Goal: Task Accomplishment & Management: Manage account settings

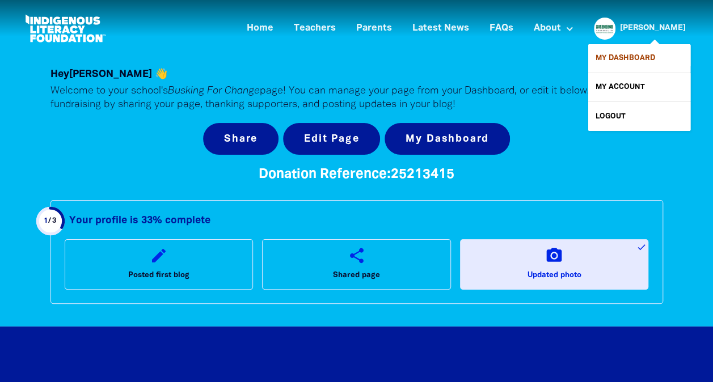
click at [631, 63] on link "My Dashboard" at bounding box center [639, 58] width 102 height 28
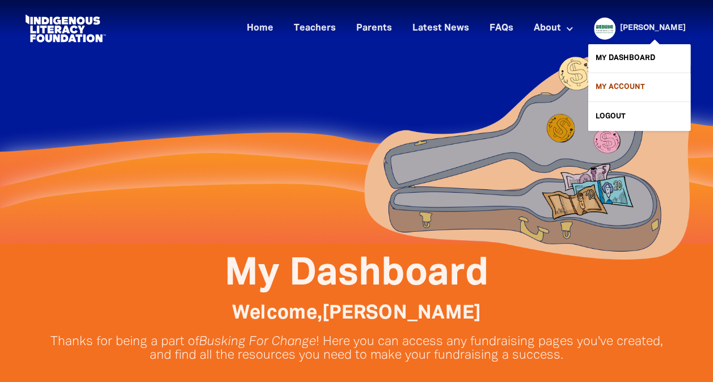
click at [644, 90] on link "My Account" at bounding box center [639, 87] width 102 height 28
select select "teacher"
select select "AU"
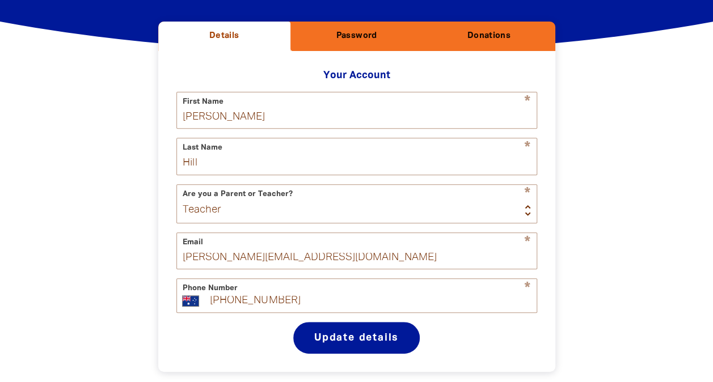
scroll to position [159, 0]
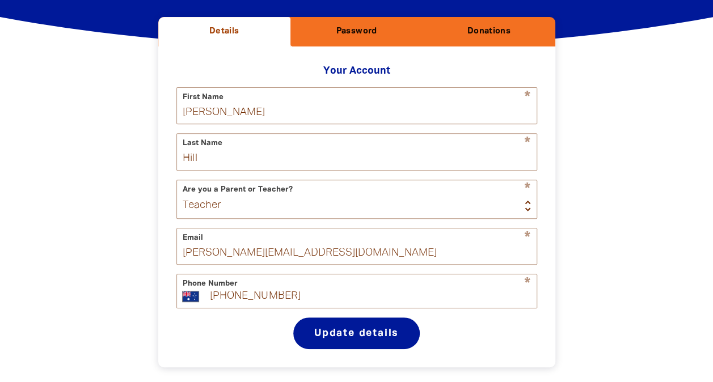
click at [365, 39] on button "Password" at bounding box center [356, 32] width 132 height 30
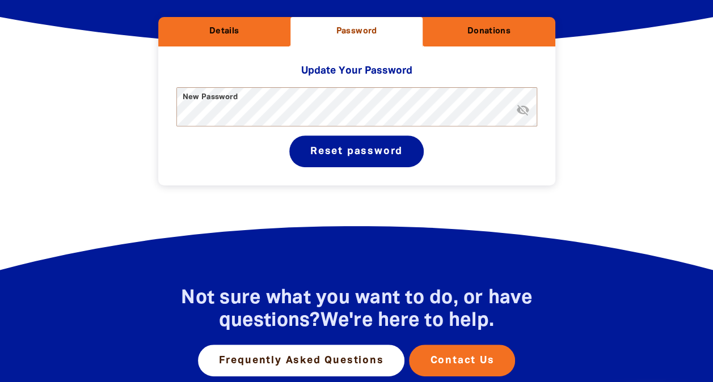
click at [494, 30] on h2 "Donations" at bounding box center [489, 31] width 114 height 11
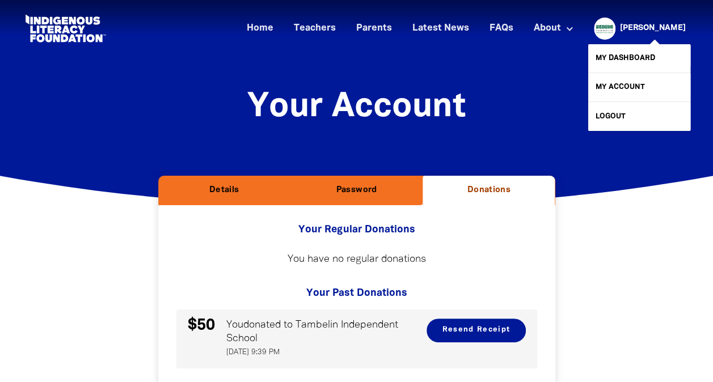
click at [674, 22] on div "[PERSON_NAME]" at bounding box center [653, 28] width 75 height 17
click at [636, 82] on link "My Account" at bounding box center [639, 87] width 102 height 28
click at [624, 115] on link "Logout" at bounding box center [639, 116] width 102 height 28
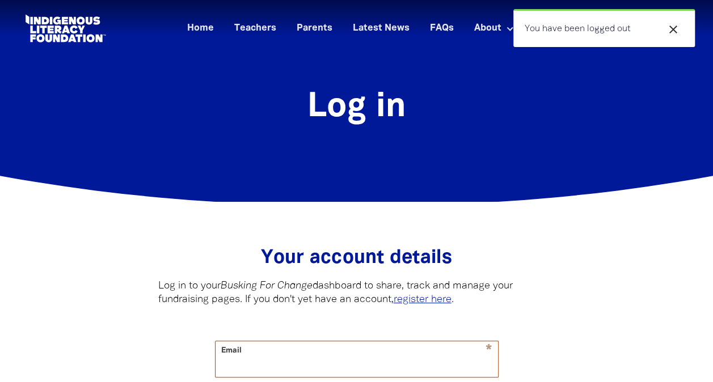
type input "[PERSON_NAME][EMAIL_ADDRESS][DOMAIN_NAME]"
click at [666, 27] on button "close" at bounding box center [673, 29] width 20 height 15
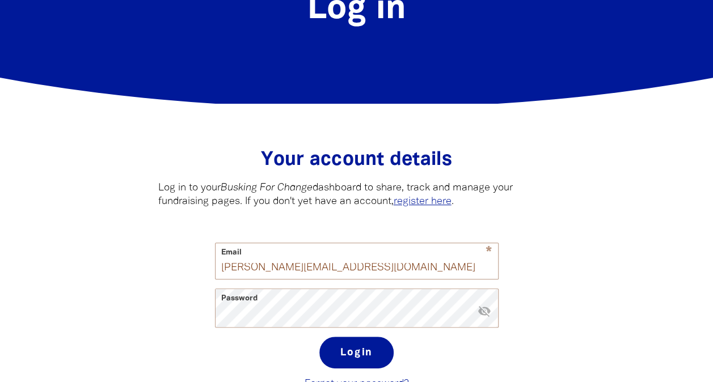
scroll to position [112, 0]
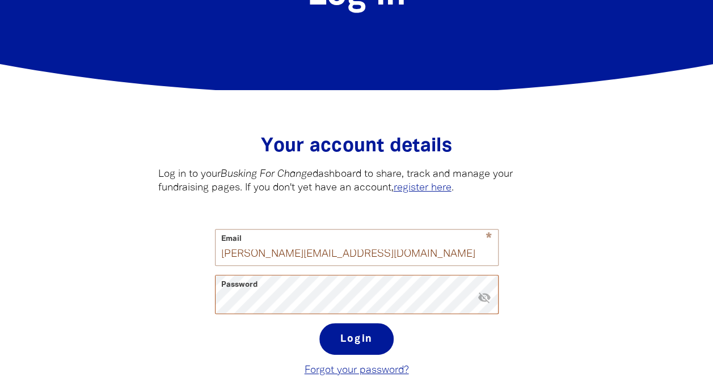
click at [485, 298] on icon "visibility_off" at bounding box center [485, 297] width 14 height 14
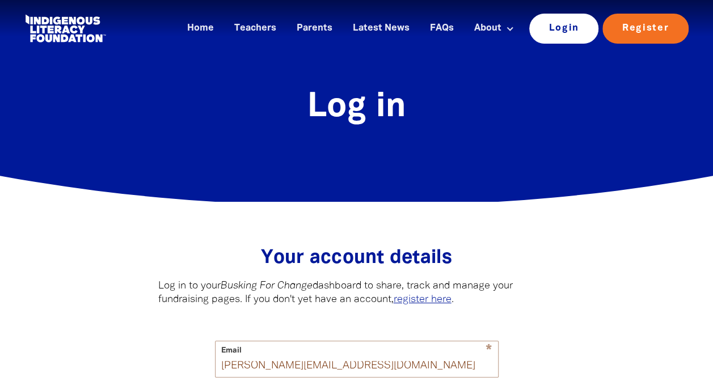
click at [567, 34] on link "Login" at bounding box center [564, 29] width 70 height 30
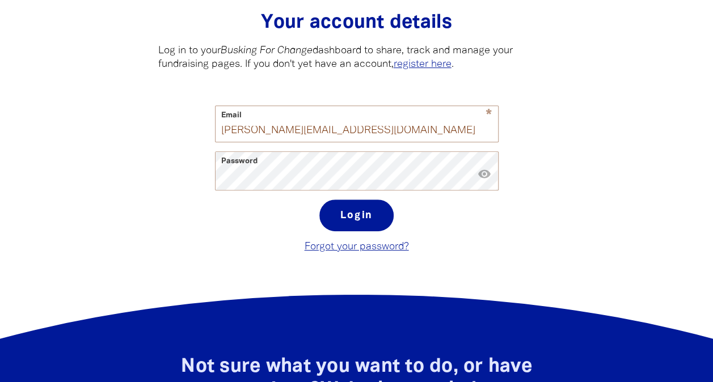
scroll to position [242, 0]
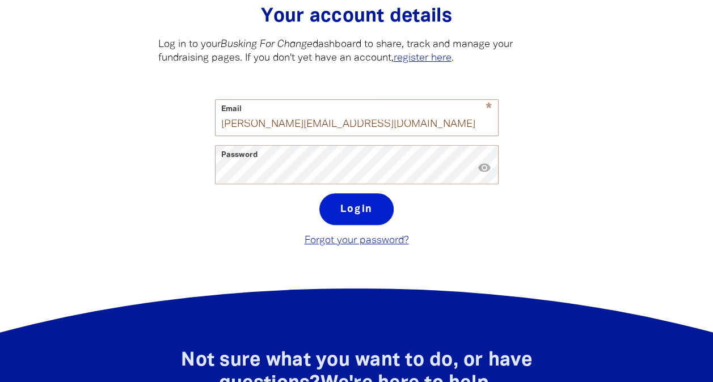
click at [352, 216] on button "Login" at bounding box center [356, 209] width 74 height 32
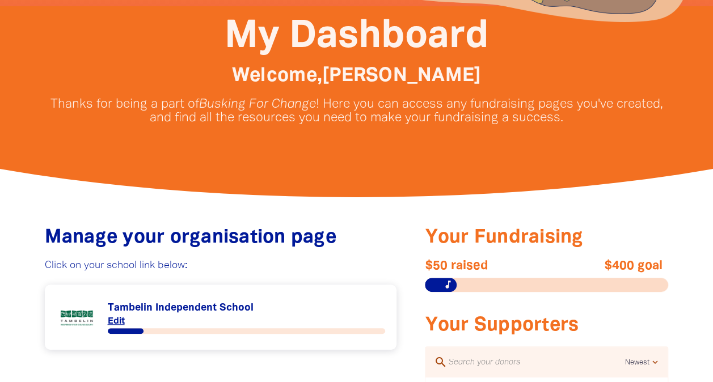
scroll to position [60, 0]
